Goal: Check status: Check status

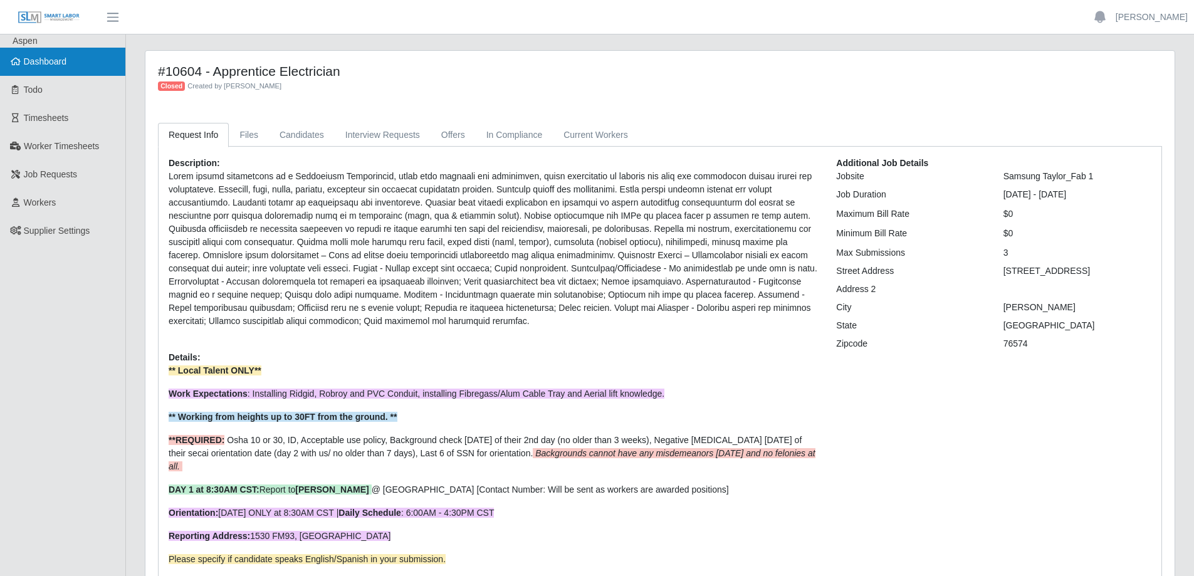
click at [39, 58] on span "Dashboard" at bounding box center [45, 61] width 43 height 10
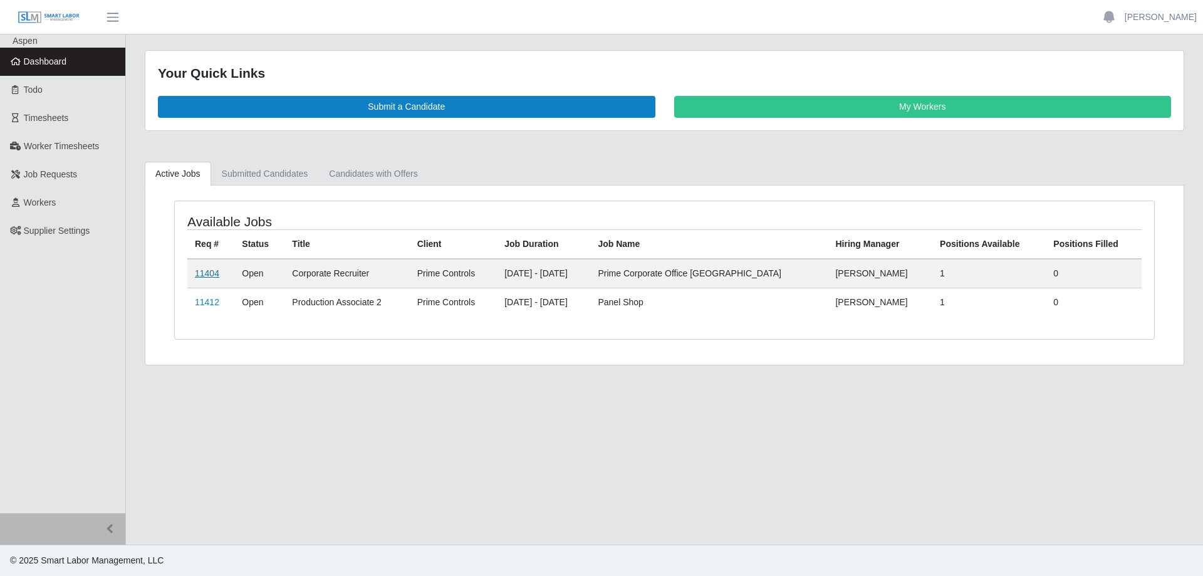
click at [207, 274] on link "11404" at bounding box center [207, 273] width 24 height 10
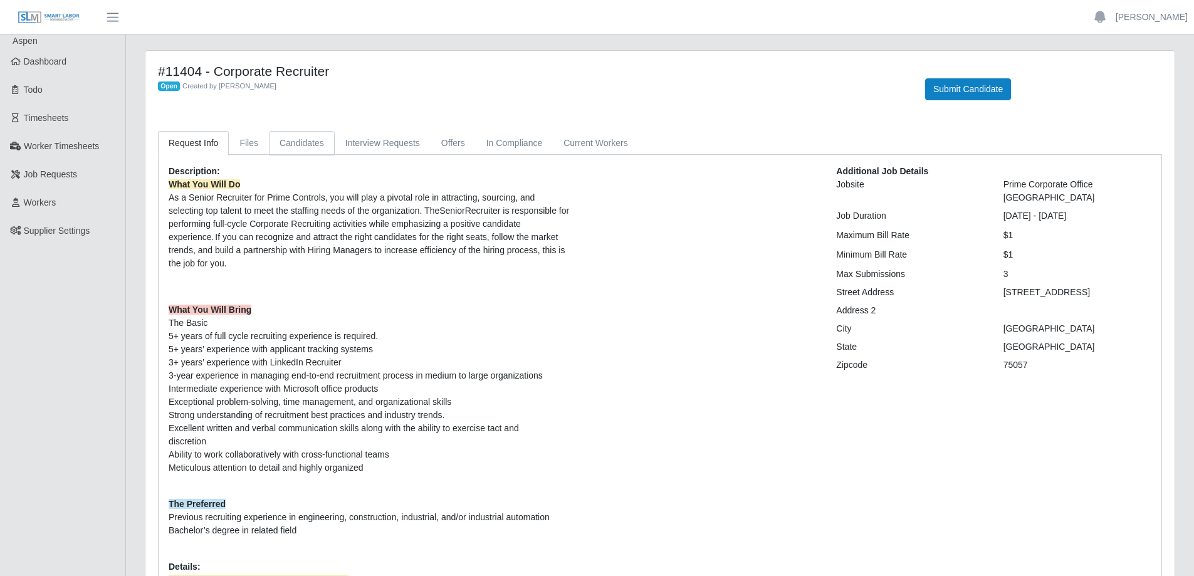
click at [290, 140] on link "Candidates" at bounding box center [302, 143] width 66 height 24
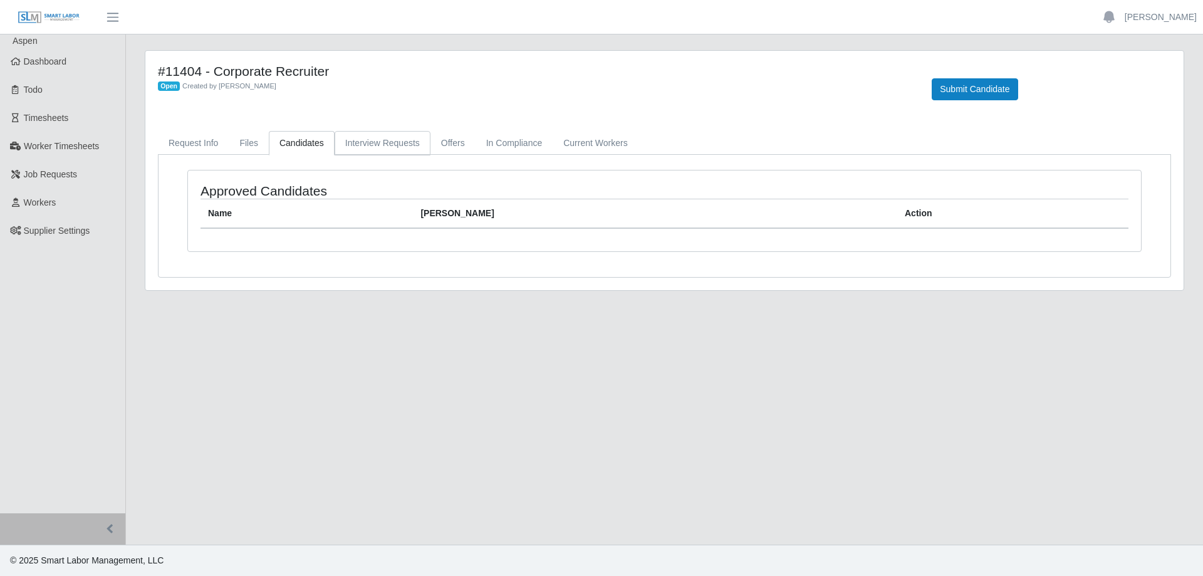
click at [363, 142] on link "Interview Requests" at bounding box center [383, 143] width 96 height 24
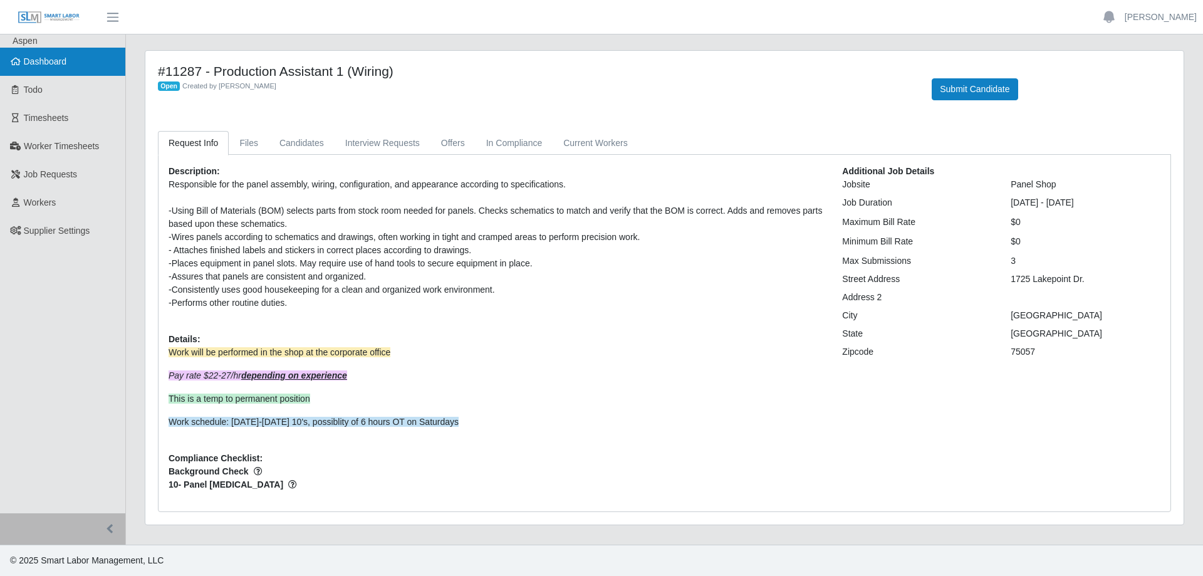
click at [62, 63] on span "Dashboard" at bounding box center [45, 61] width 43 height 10
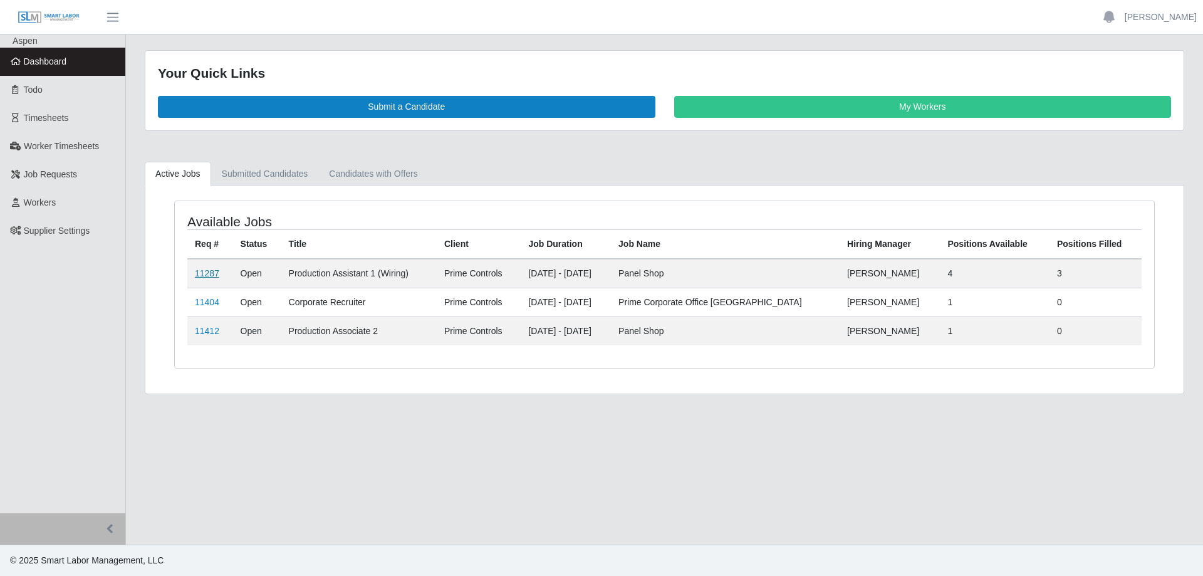
click at [212, 273] on link "11287" at bounding box center [207, 273] width 24 height 10
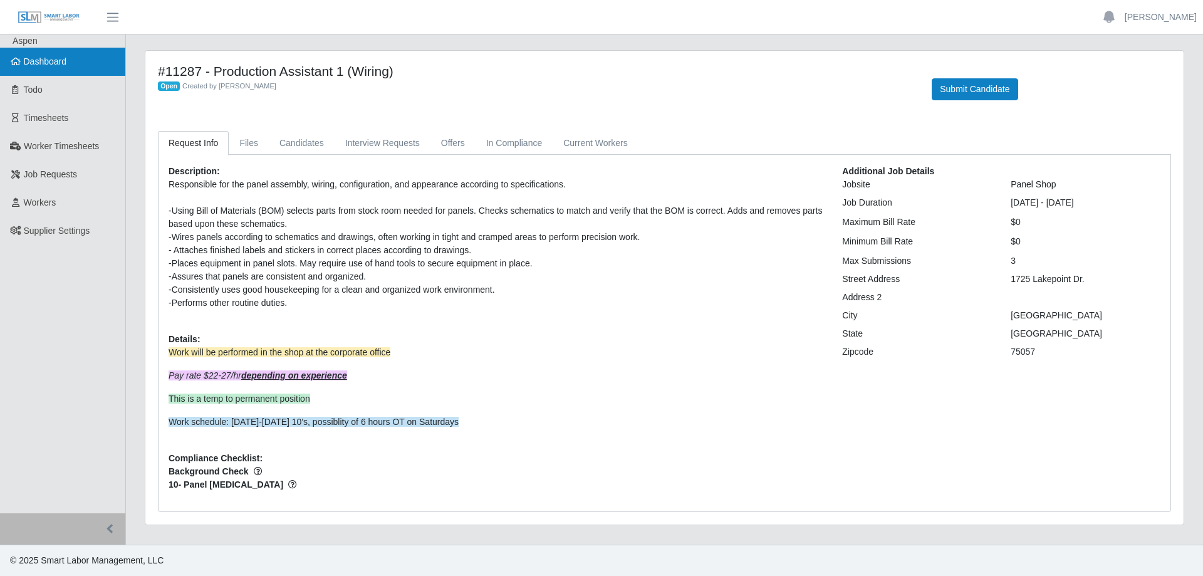
click at [46, 65] on span "Dashboard" at bounding box center [45, 61] width 43 height 10
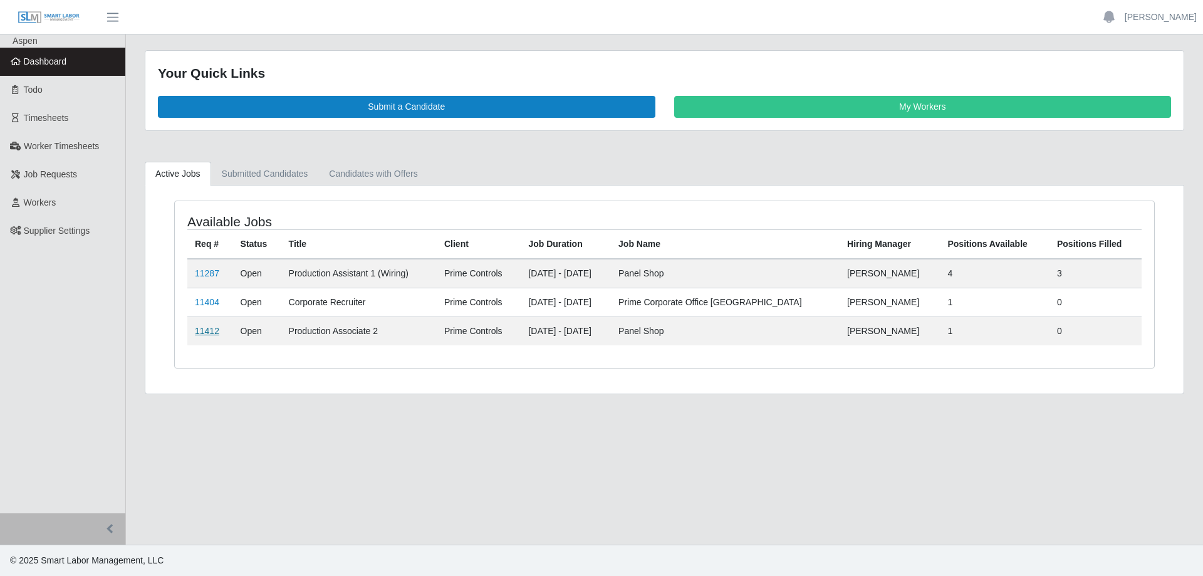
click at [204, 330] on link "11412" at bounding box center [207, 331] width 24 height 10
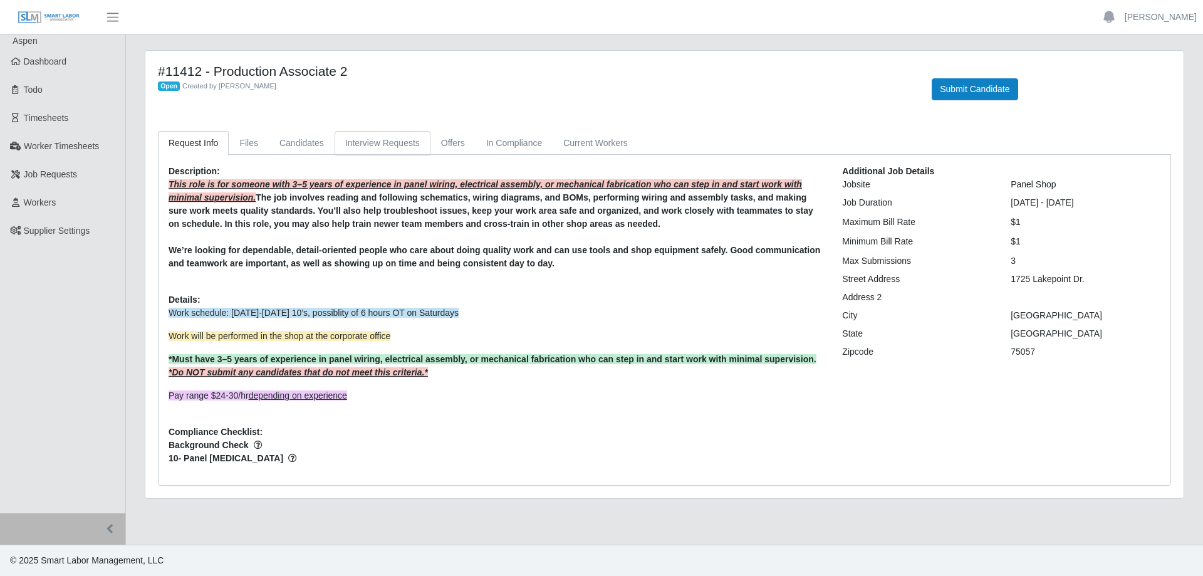
click at [395, 142] on link "Interview Requests" at bounding box center [383, 143] width 96 height 24
